Goal: Information Seeking & Learning: Learn about a topic

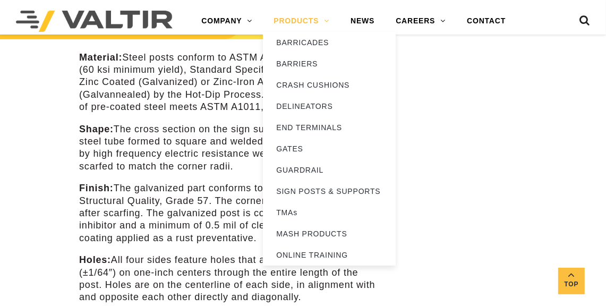
click at [306, 28] on link "PRODUCTS" at bounding box center [301, 21] width 77 height 21
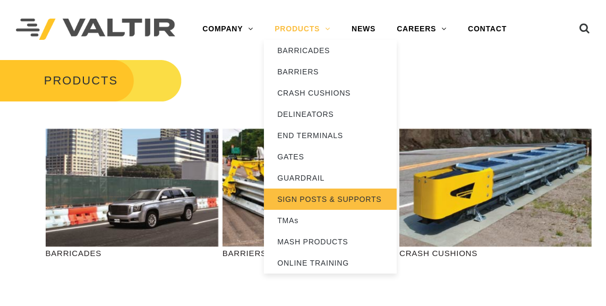
click at [315, 192] on link "SIGN POSTS & SUPPORTS" at bounding box center [330, 199] width 133 height 21
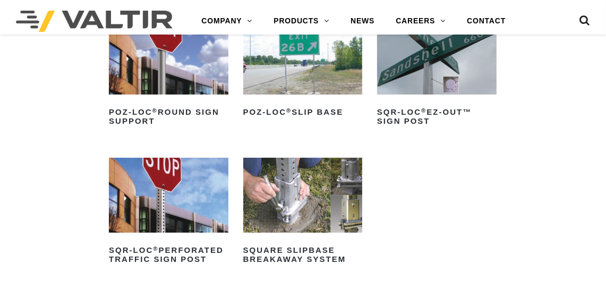
scroll to position [176, 0]
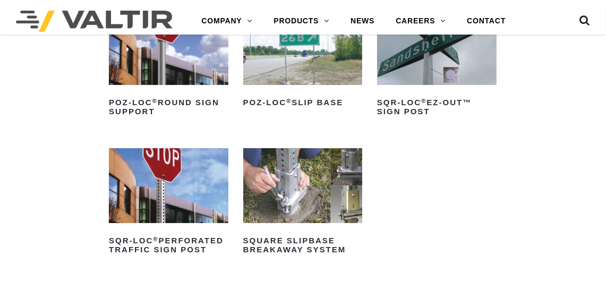
click at [286, 179] on img at bounding box center [303, 185] width 120 height 74
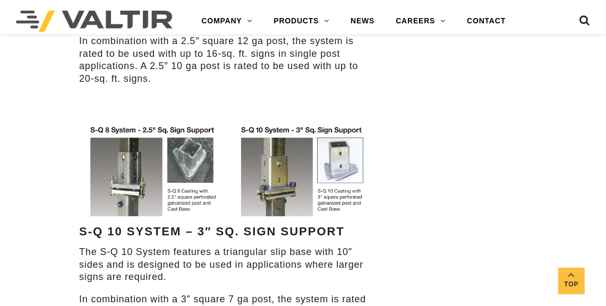
scroll to position [637, 0]
